Goal: Navigation & Orientation: Find specific page/section

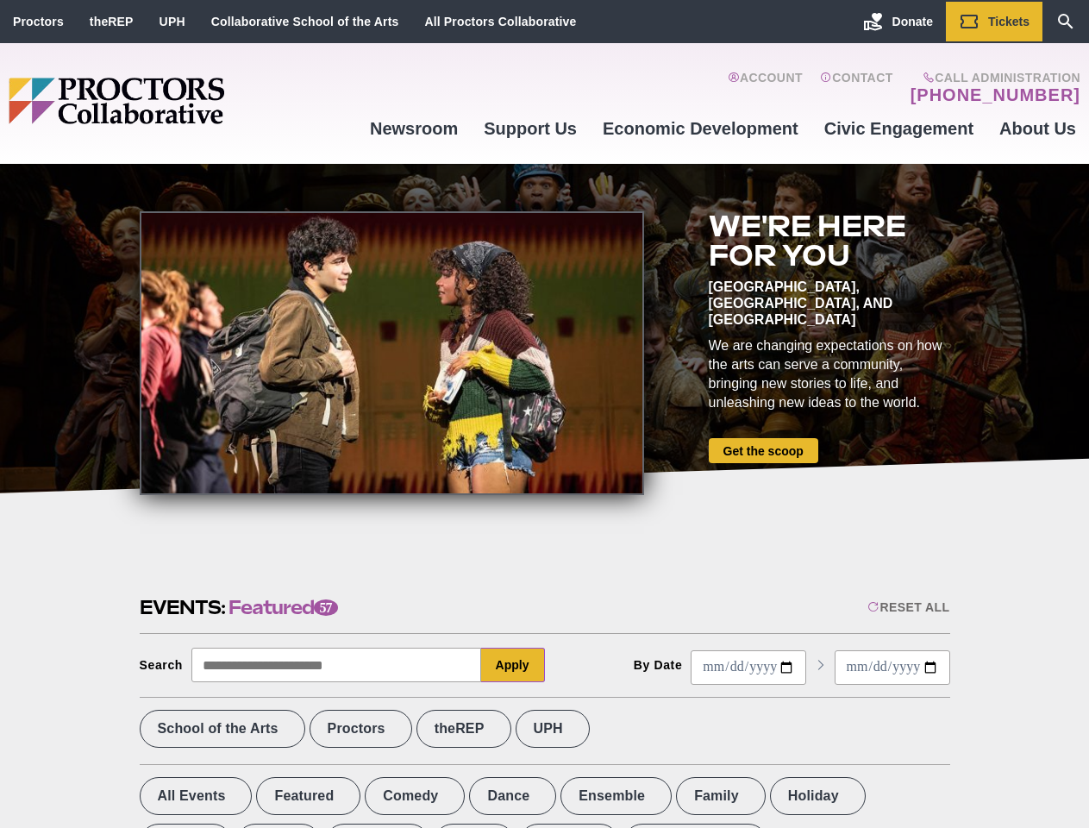
click at [544, 414] on div at bounding box center [392, 353] width 504 height 284
click at [907, 607] on div "Reset All" at bounding box center [908, 607] width 82 height 14
click at [513, 665] on button "Apply" at bounding box center [513, 664] width 64 height 34
